Goal: Task Accomplishment & Management: Manage account settings

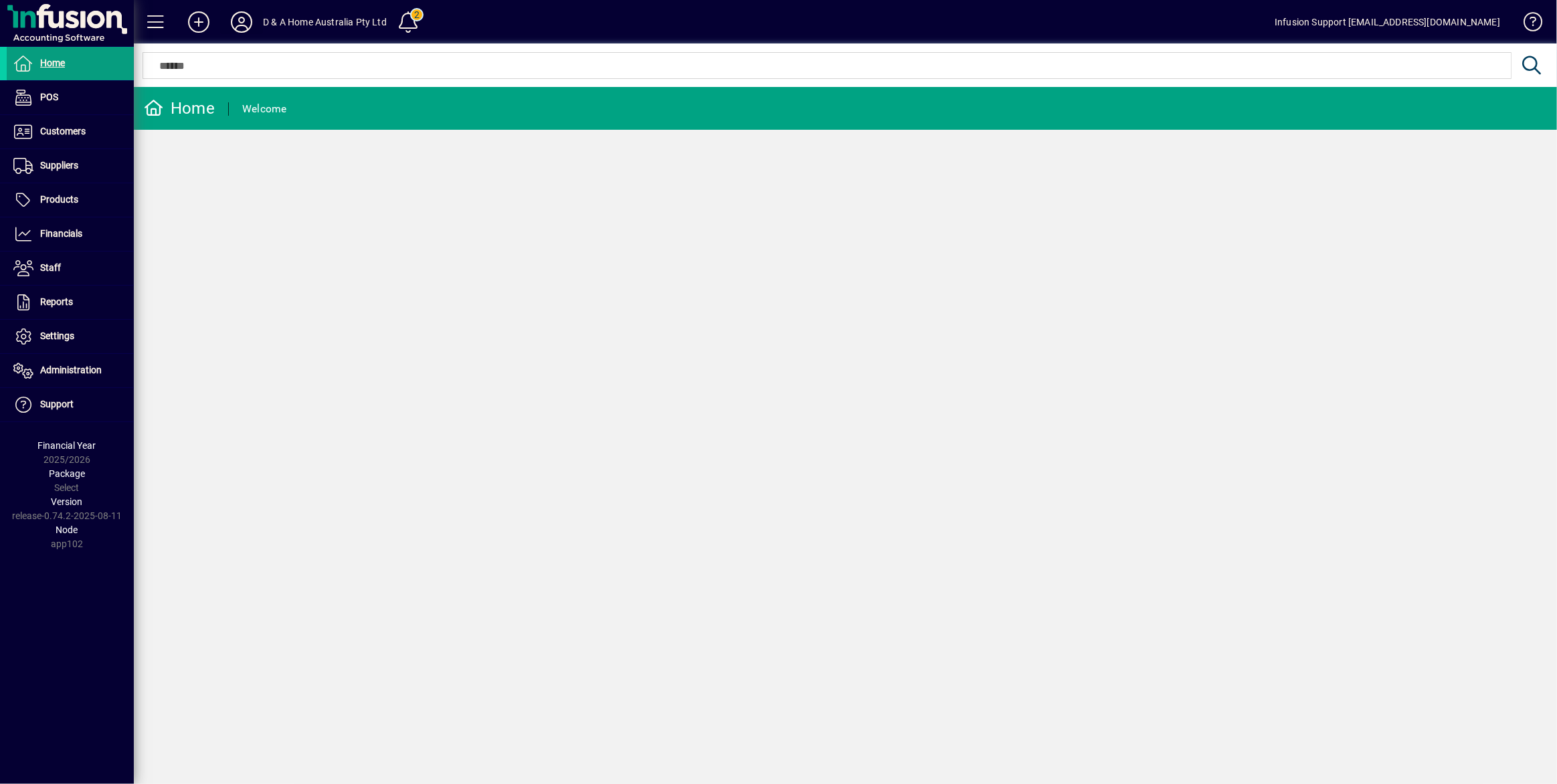
click at [232, 22] on icon at bounding box center [241, 22] width 27 height 22
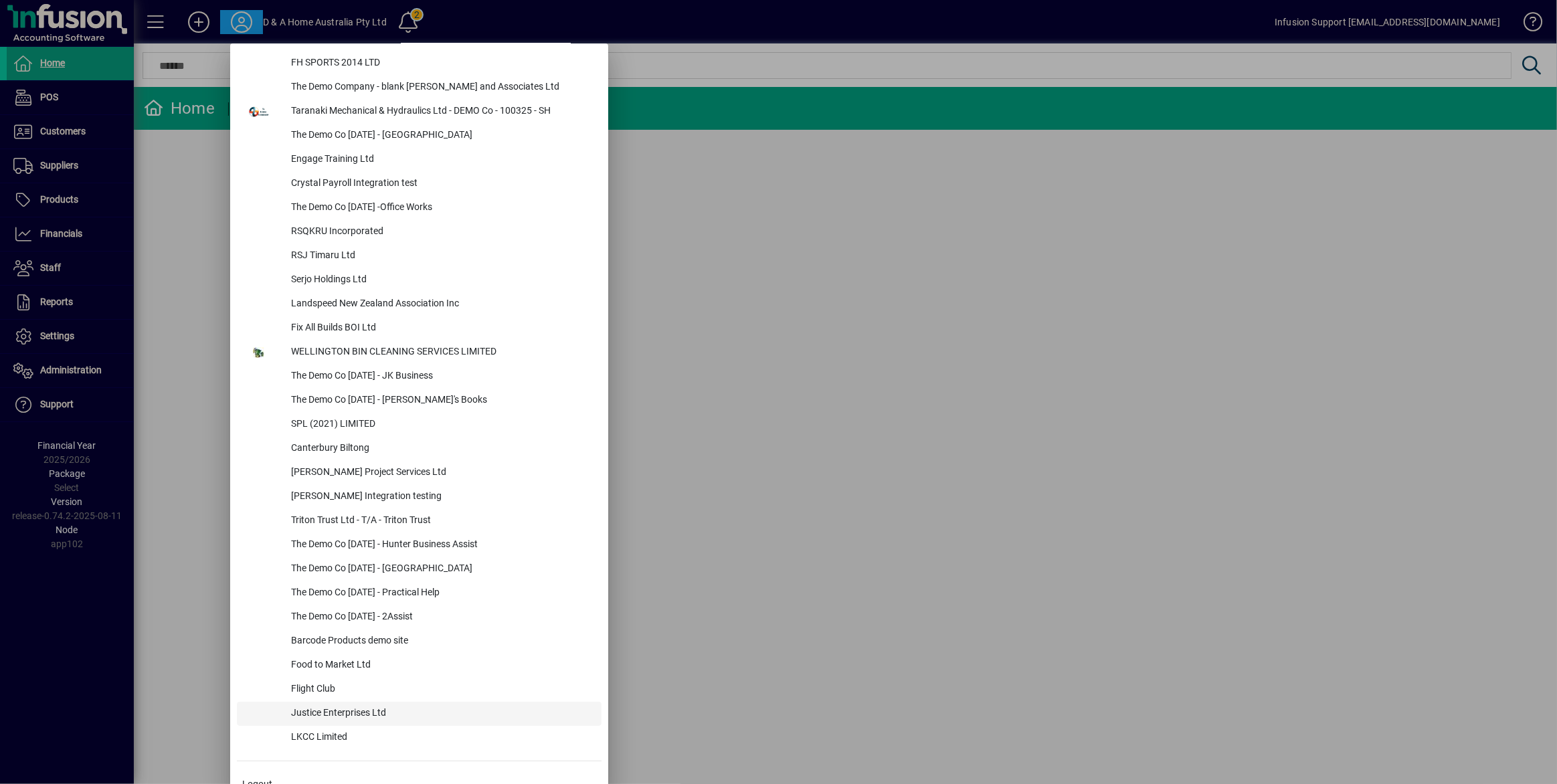
scroll to position [5613, 0]
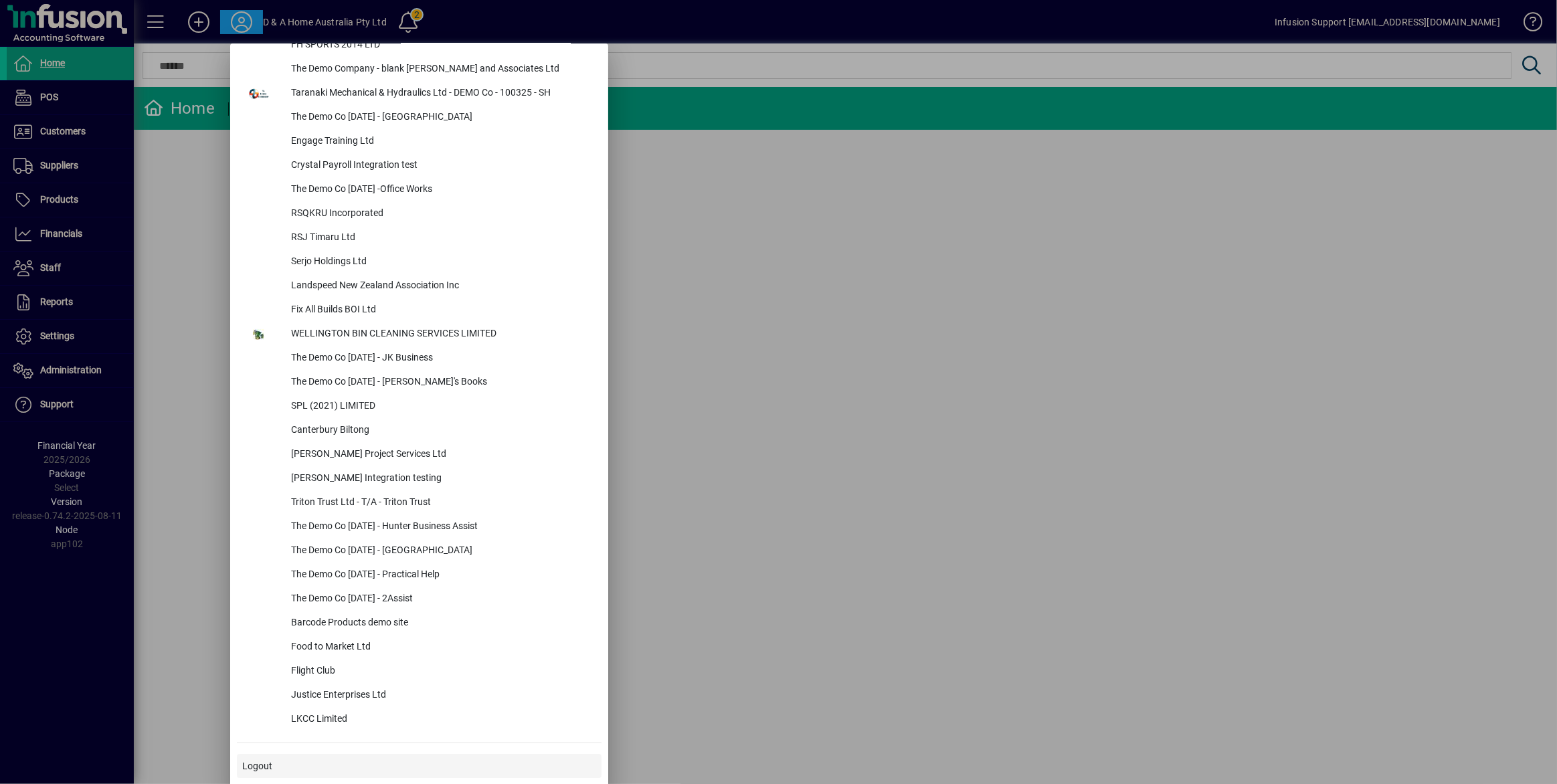
click at [264, 770] on span "Logout" at bounding box center [257, 766] width 30 height 14
